Goal: Task Accomplishment & Management: Use online tool/utility

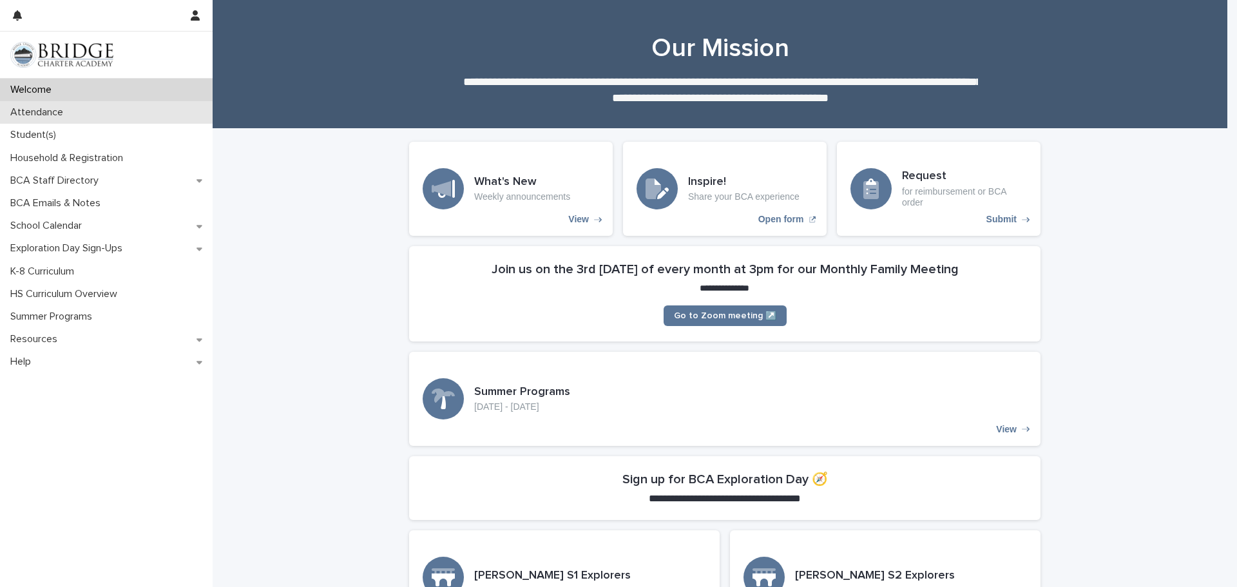
click at [75, 117] on div "Attendance" at bounding box center [106, 112] width 213 height 23
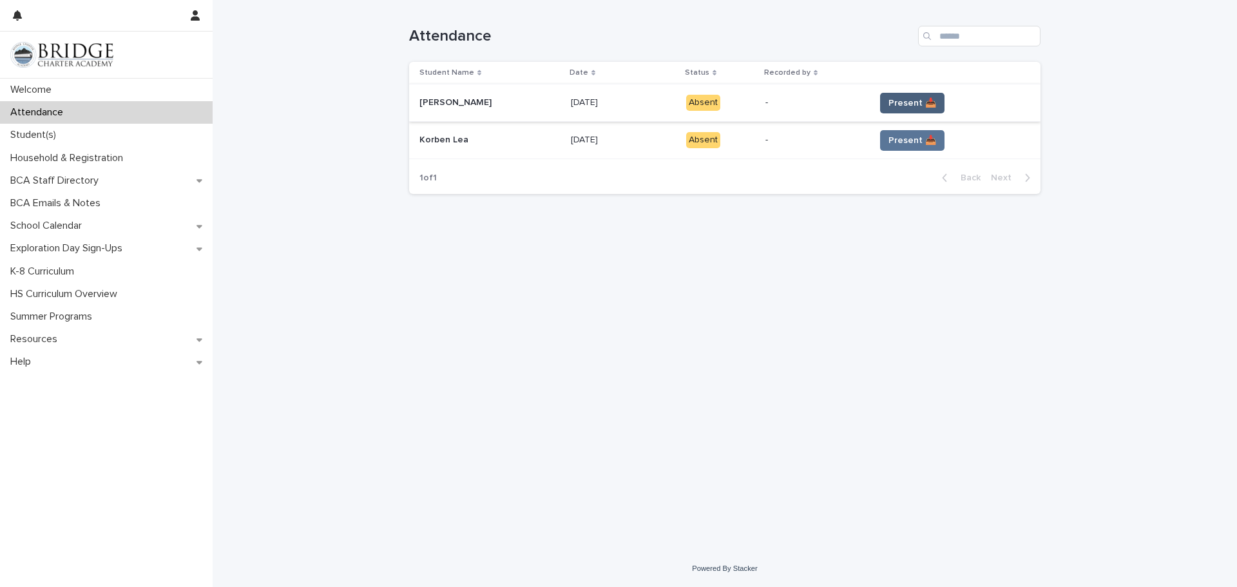
click at [902, 99] on span "Present 📥" at bounding box center [912, 103] width 48 height 13
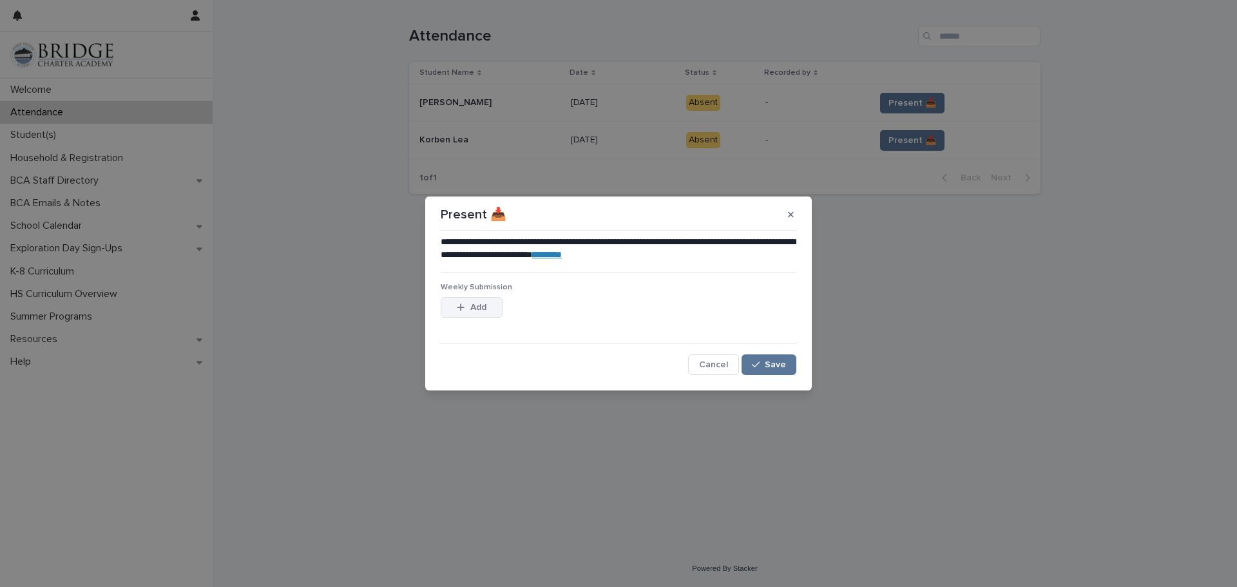
click at [477, 305] on span "Add" at bounding box center [478, 307] width 16 height 9
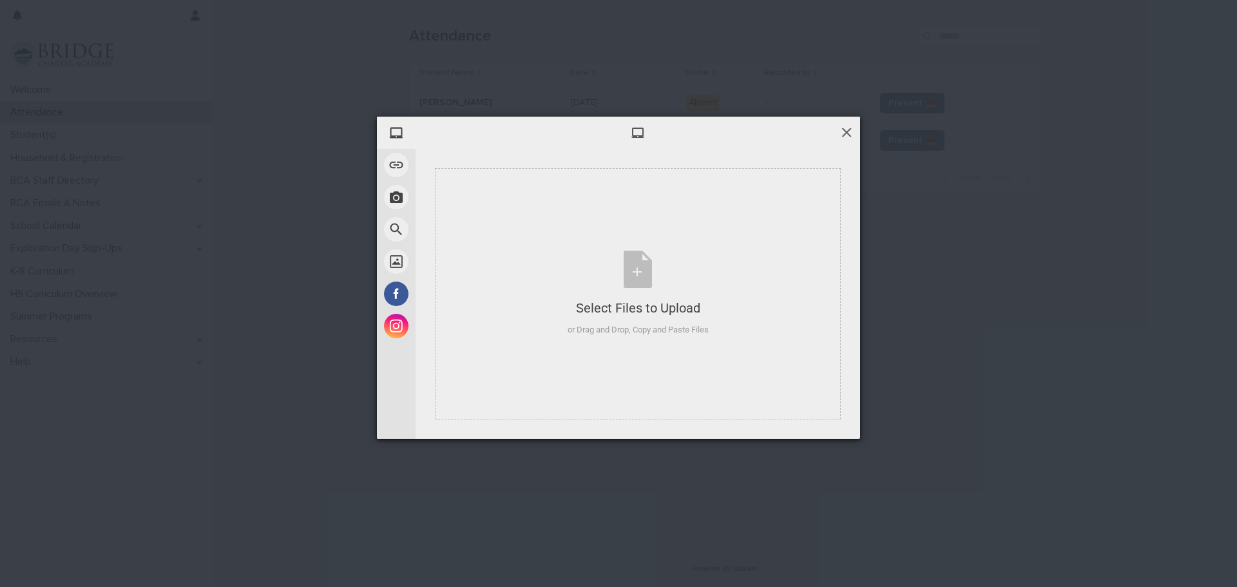
click at [847, 132] on span at bounding box center [846, 132] width 14 height 14
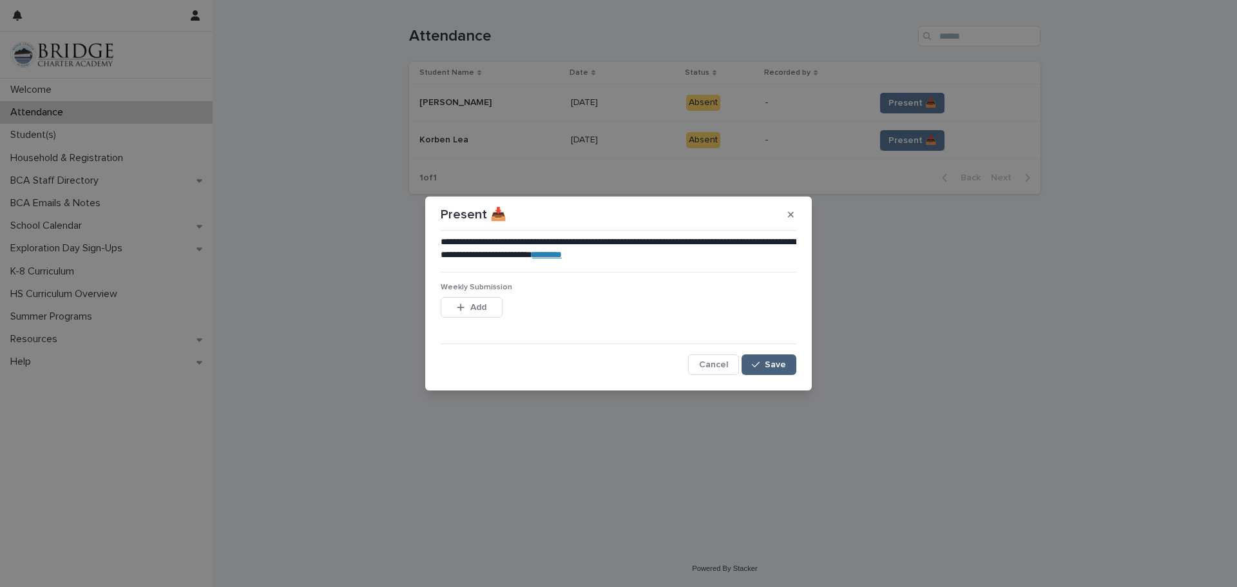
click at [774, 365] on span "Save" at bounding box center [775, 364] width 21 height 9
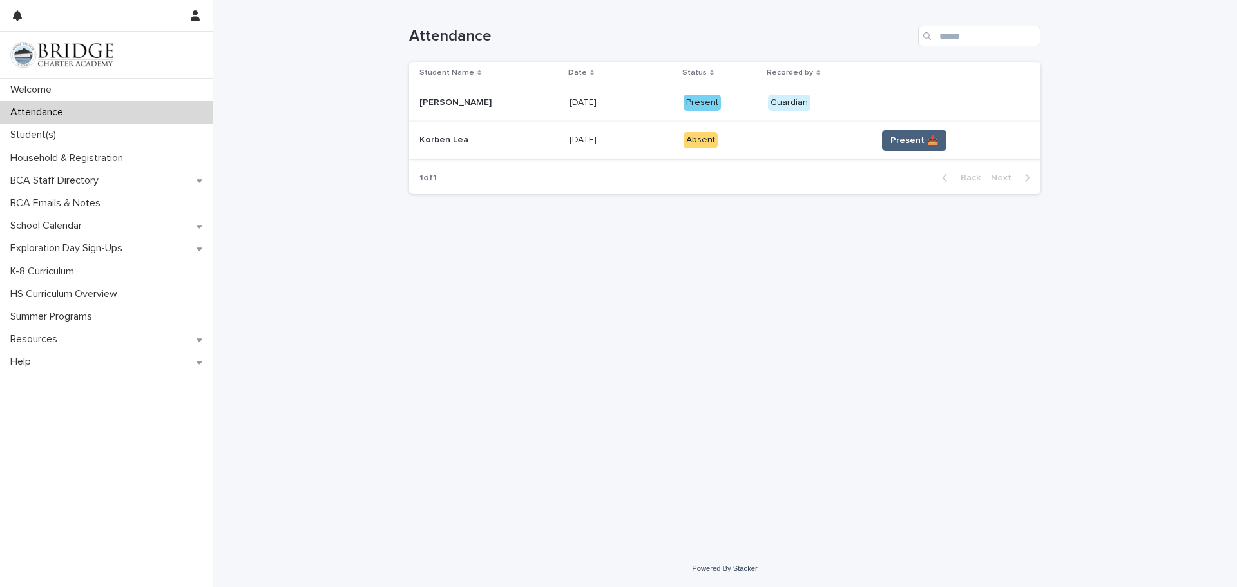
click at [911, 144] on span "Present 📥" at bounding box center [914, 140] width 48 height 13
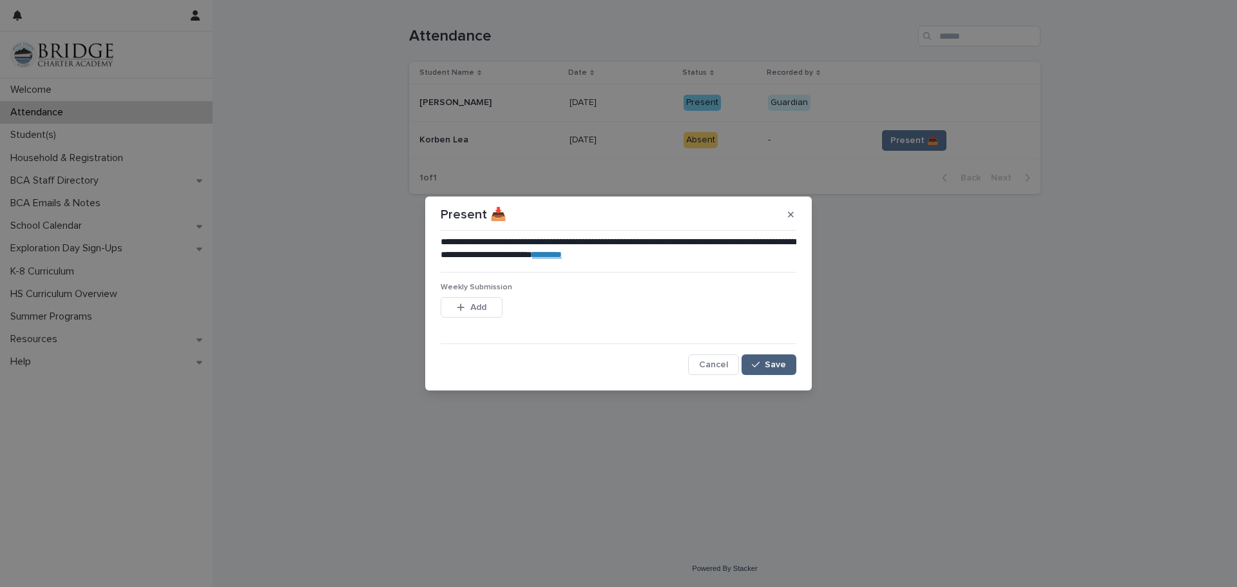
click at [769, 363] on span "Save" at bounding box center [775, 364] width 21 height 9
